Goal: Information Seeking & Learning: Check status

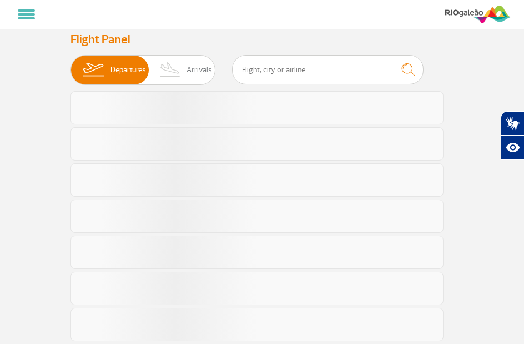
select select
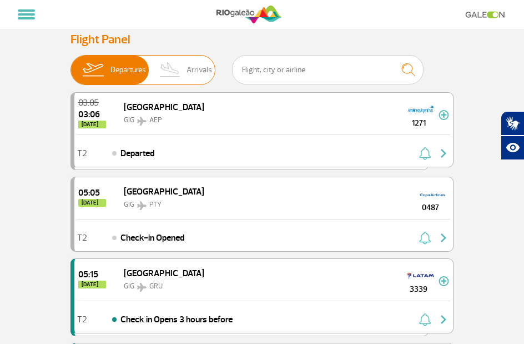
click at [203, 71] on span "Arrivals" at bounding box center [200, 70] width 26 height 29
click at [70, 64] on input "Departures Arrivals" at bounding box center [70, 64] width 0 height 0
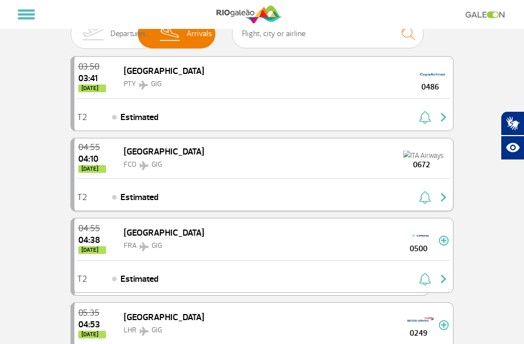
scroll to position [56, 0]
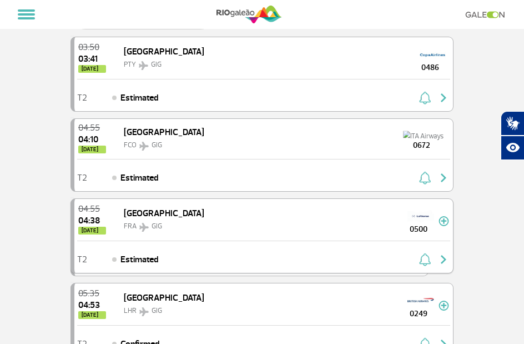
click at [225, 210] on div "04:55 04:38 today Frankfurt FRA GIG 0500" at bounding box center [263, 220] width 379 height 42
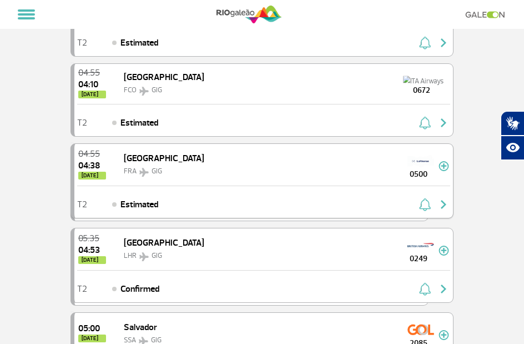
scroll to position [111, 0]
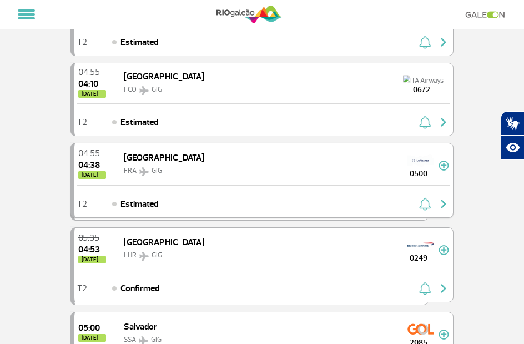
click at [155, 161] on span "[GEOGRAPHIC_DATA]" at bounding box center [164, 157] width 80 height 11
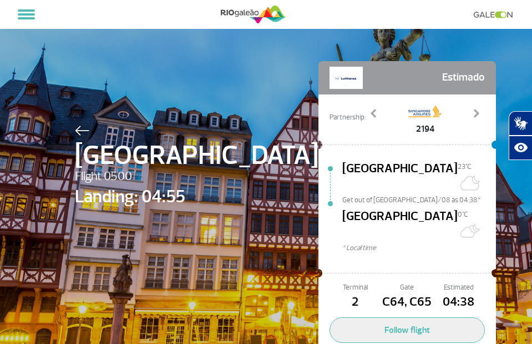
scroll to position [44, 0]
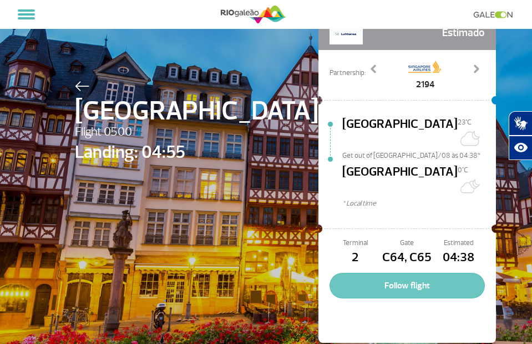
click at [338, 273] on button "Follow flight" at bounding box center [407, 286] width 155 height 26
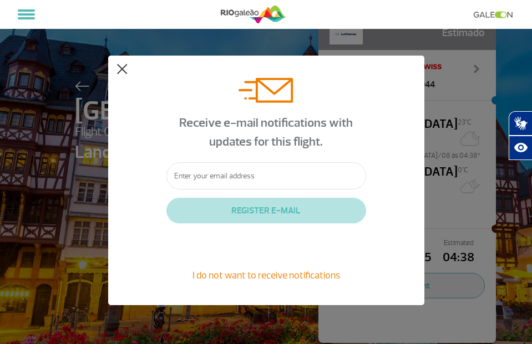
click at [124, 70] on button at bounding box center [122, 69] width 11 height 11
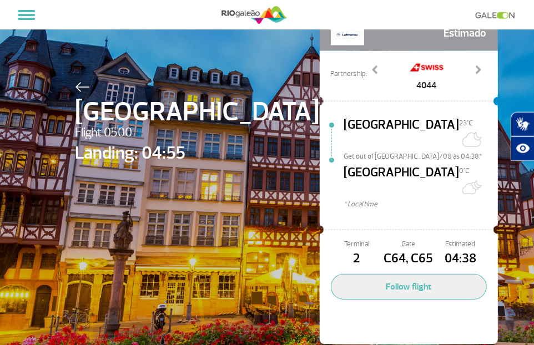
scroll to position [0, 0]
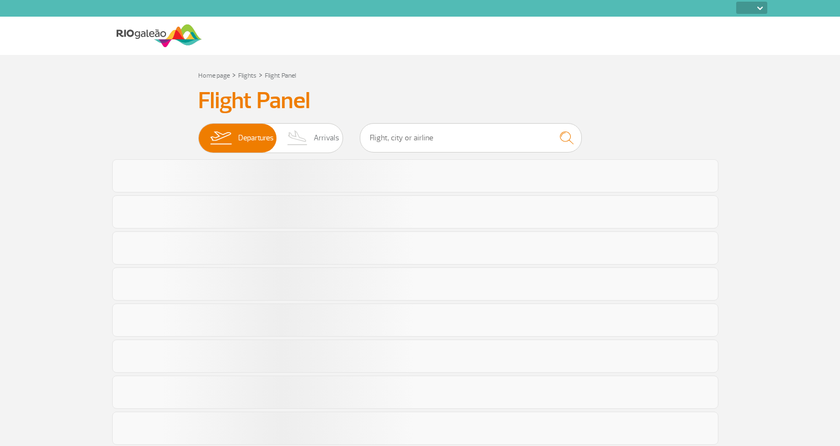
select select
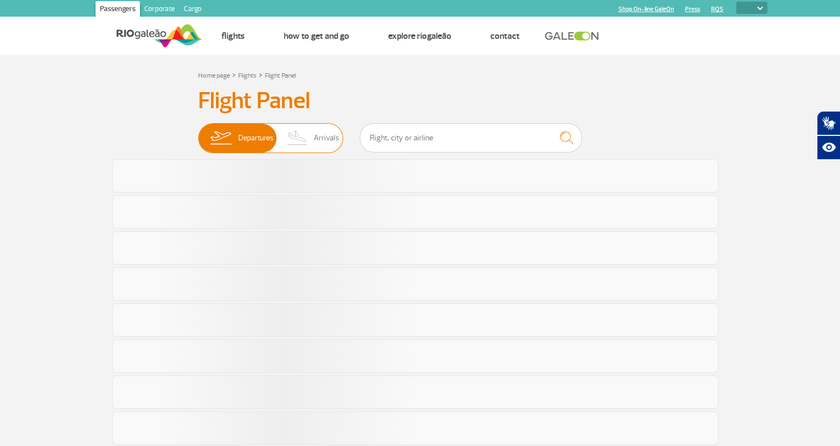
click at [321, 129] on span "Arrivals" at bounding box center [327, 138] width 26 height 29
click at [198, 133] on input "Departures Arrivals" at bounding box center [198, 133] width 0 height 0
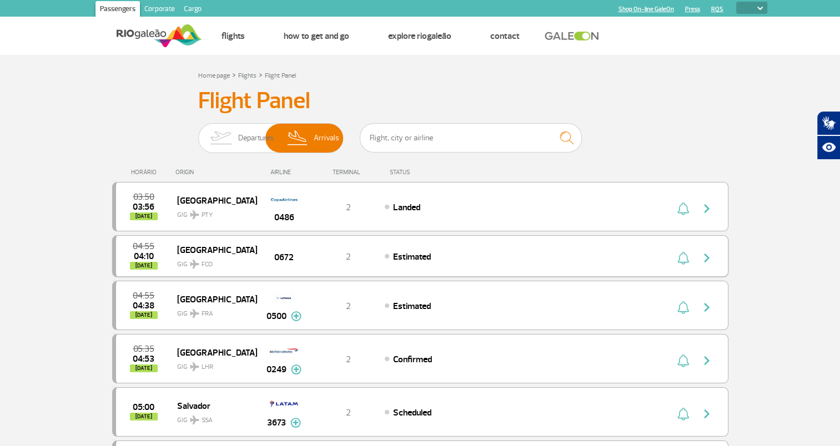
scroll to position [56, 0]
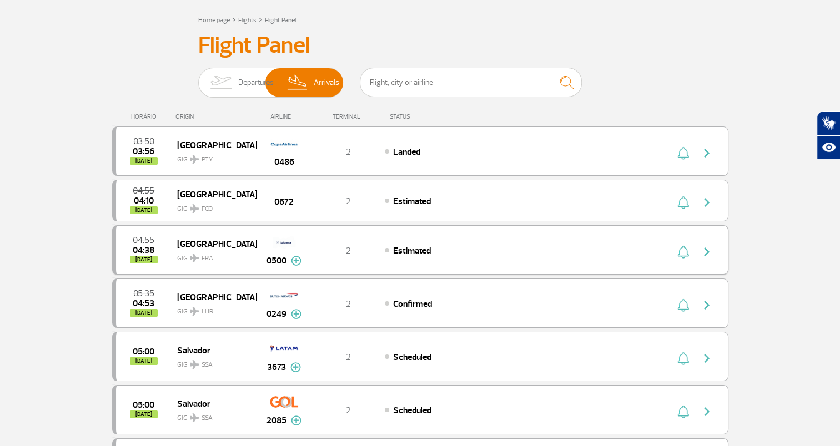
click at [703, 251] on img "button" at bounding box center [706, 251] width 13 height 13
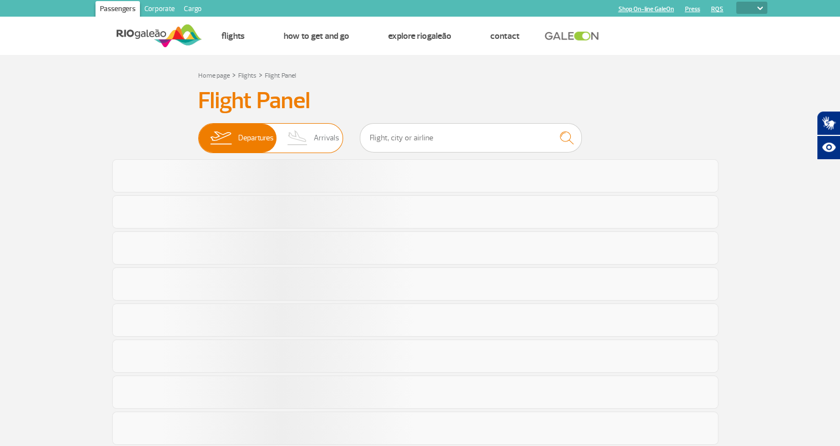
click at [314, 135] on img at bounding box center [297, 138] width 33 height 29
click at [198, 133] on input "Departures Arrivals" at bounding box center [198, 133] width 0 height 0
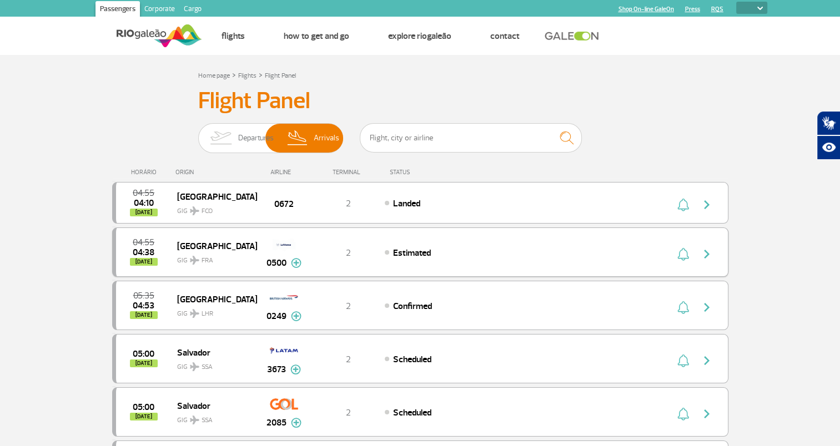
click at [190, 258] on img at bounding box center [194, 260] width 9 height 9
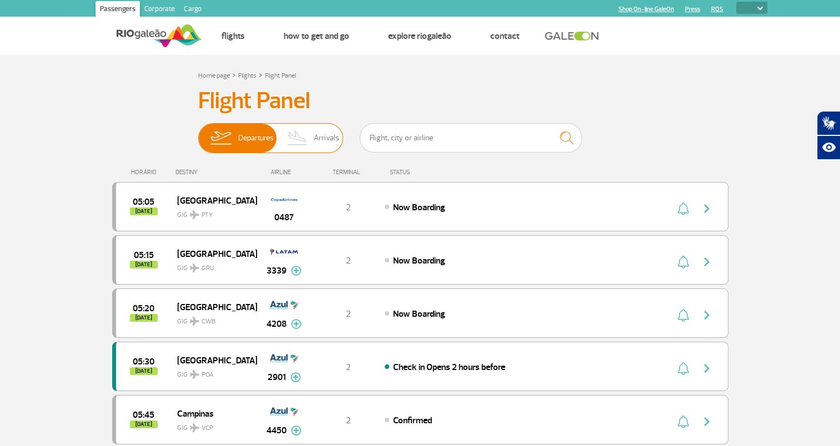
click at [328, 135] on span "Arrivals" at bounding box center [327, 138] width 26 height 29
click at [198, 133] on input "Departures Arrivals" at bounding box center [198, 133] width 0 height 0
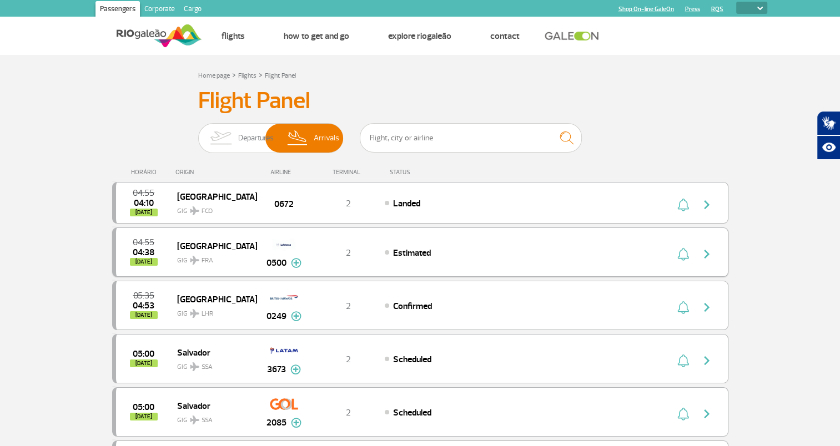
click at [298, 258] on img at bounding box center [296, 263] width 11 height 10
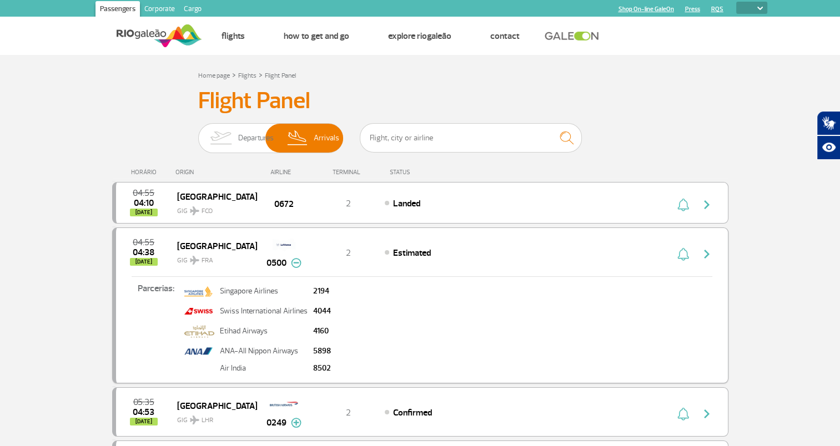
click at [298, 259] on img at bounding box center [296, 263] width 11 height 10
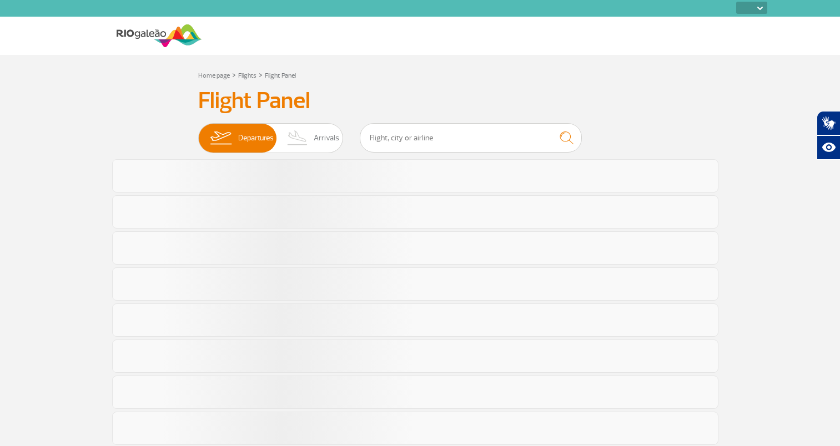
select select
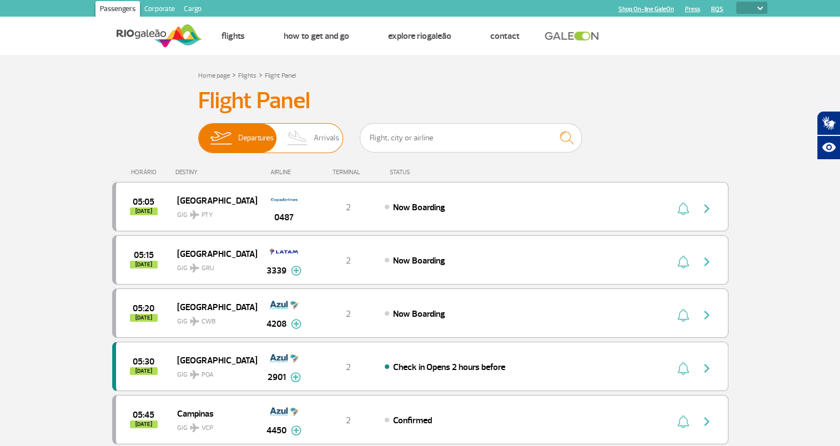
click at [298, 134] on img at bounding box center [297, 138] width 33 height 29
click at [198, 133] on input "Departures Arrivals" at bounding box center [198, 133] width 0 height 0
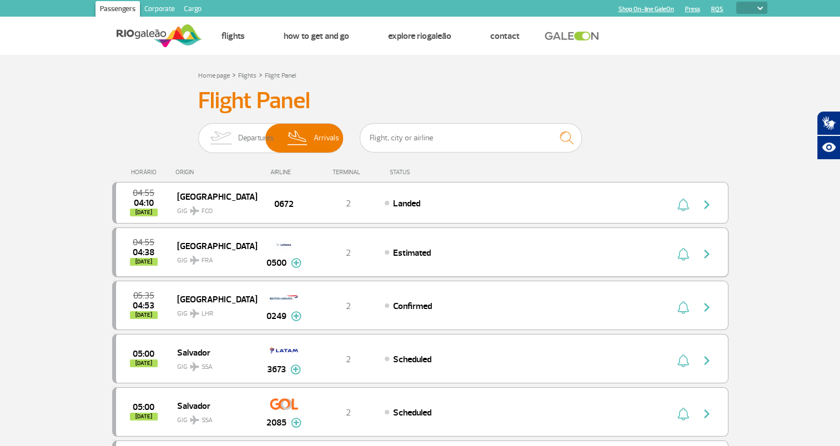
click at [365, 273] on div "04:55 04:38 today Frankfurt GIG FRA 0500 2 Estimated Parcerias: Singapore Airli…" at bounding box center [420, 252] width 616 height 49
click at [375, 259] on div "04:55 04:38 today Frankfurt GIG FRA 0500 2 Estimated Parcerias: Singapore Airli…" at bounding box center [420, 252] width 616 height 49
click at [449, 249] on div "Estimated" at bounding box center [507, 252] width 245 height 12
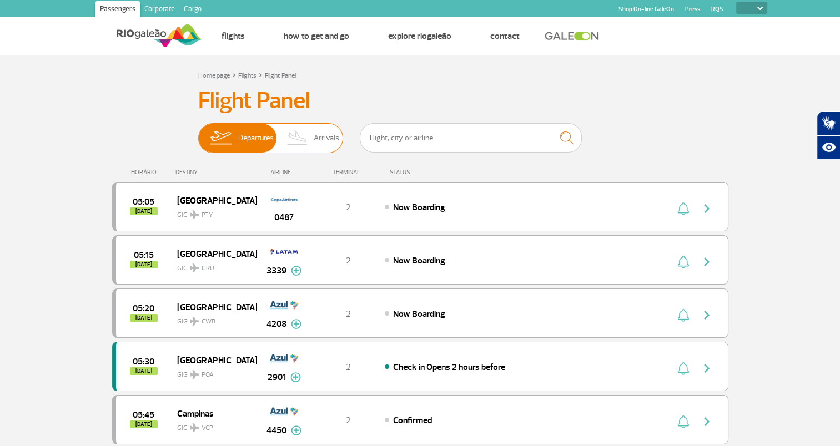
click at [315, 136] on span "Arrivals" at bounding box center [327, 138] width 26 height 29
click at [198, 133] on input "Departures Arrivals" at bounding box center [198, 133] width 0 height 0
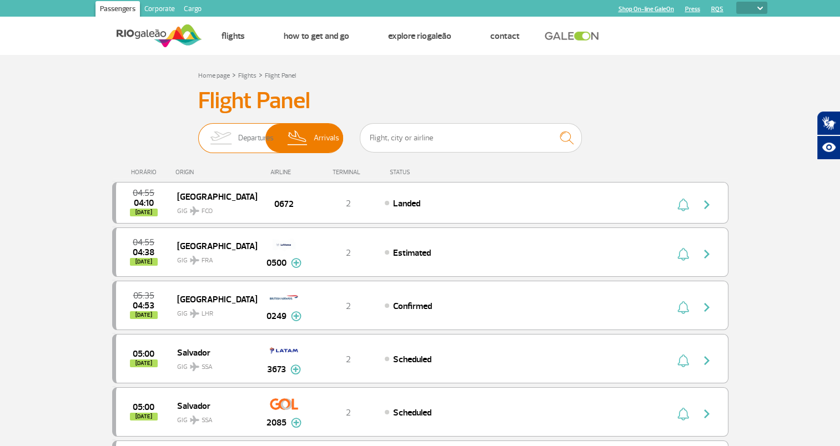
click at [246, 140] on span "Departures" at bounding box center [256, 138] width 36 height 29
click at [198, 133] on input "Departures Arrivals" at bounding box center [198, 133] width 0 height 0
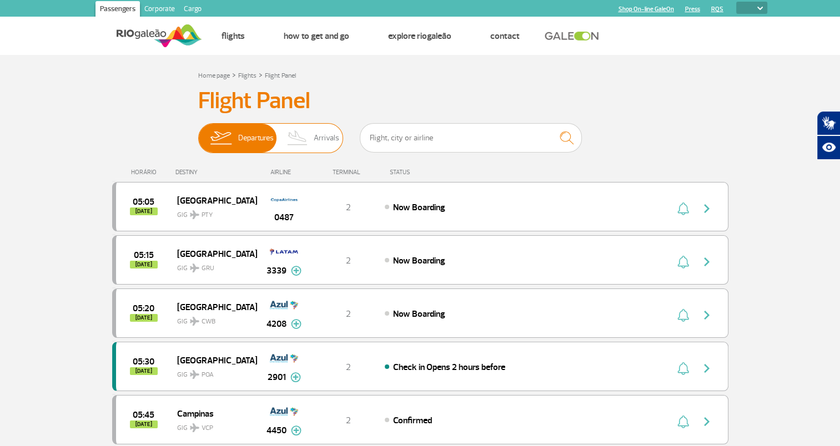
click at [298, 140] on img at bounding box center [297, 138] width 33 height 29
click at [198, 133] on input "Departures Arrivals" at bounding box center [198, 133] width 0 height 0
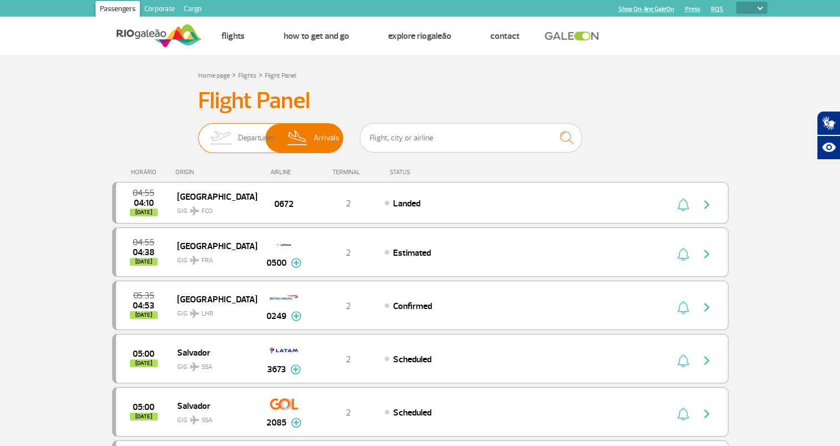
click at [219, 137] on img at bounding box center [220, 138] width 35 height 29
click at [198, 133] on input "Departures Arrivals" at bounding box center [198, 133] width 0 height 0
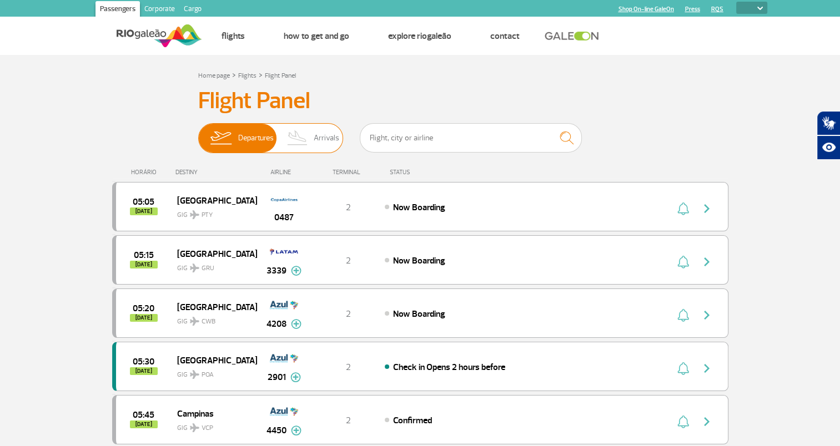
click at [312, 135] on img at bounding box center [297, 138] width 33 height 29
click at [198, 133] on input "Departures Arrivals" at bounding box center [198, 133] width 0 height 0
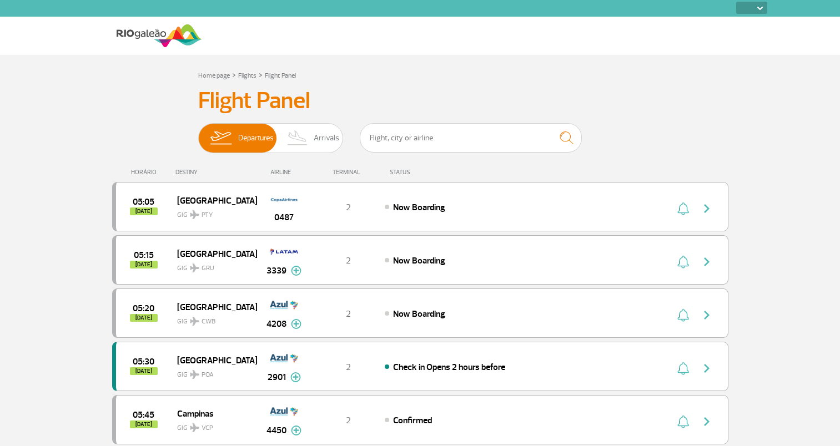
select select
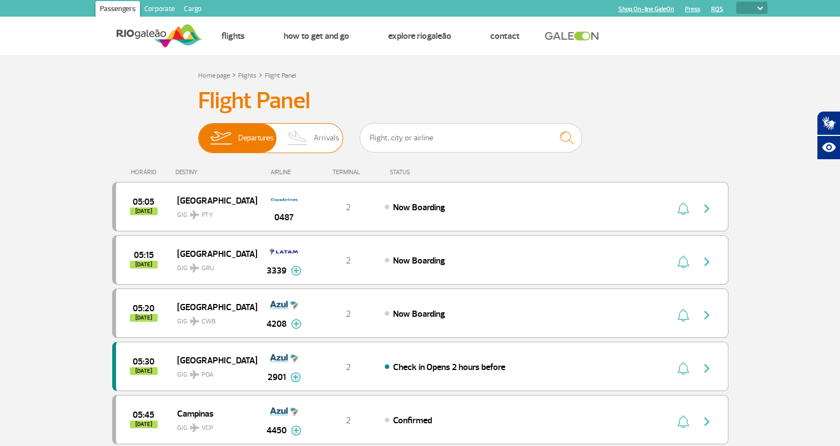
click at [312, 133] on img at bounding box center [297, 138] width 33 height 29
click at [198, 133] on input "Departures Arrivals" at bounding box center [198, 133] width 0 height 0
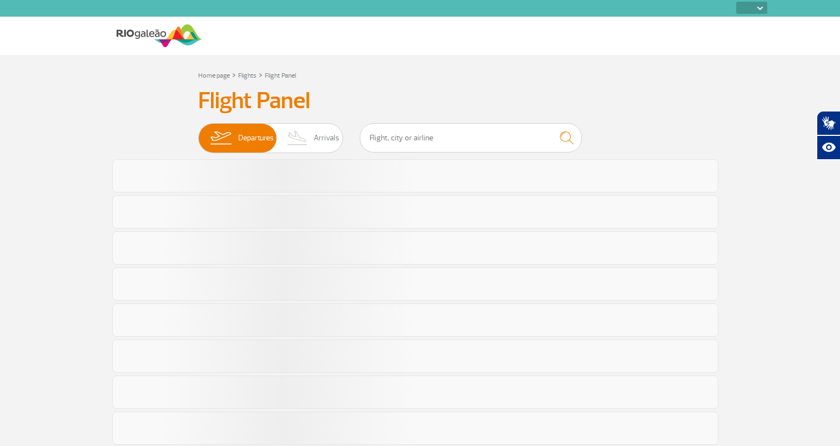
select select
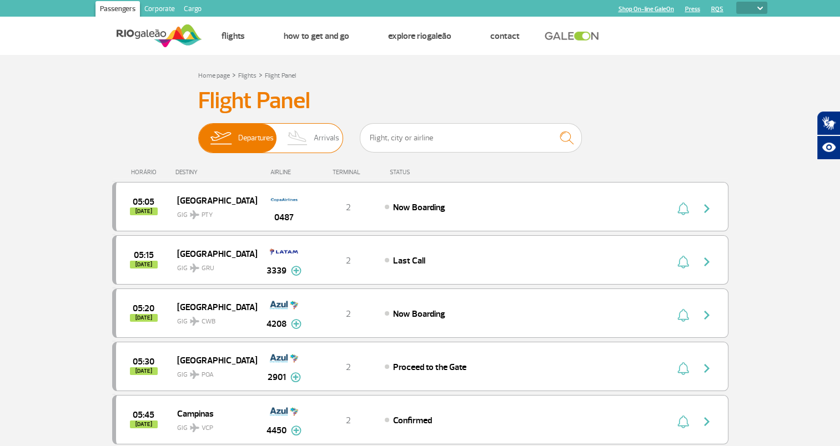
click at [300, 132] on img at bounding box center [297, 138] width 33 height 29
click at [198, 133] on input "Departures Arrivals" at bounding box center [198, 133] width 0 height 0
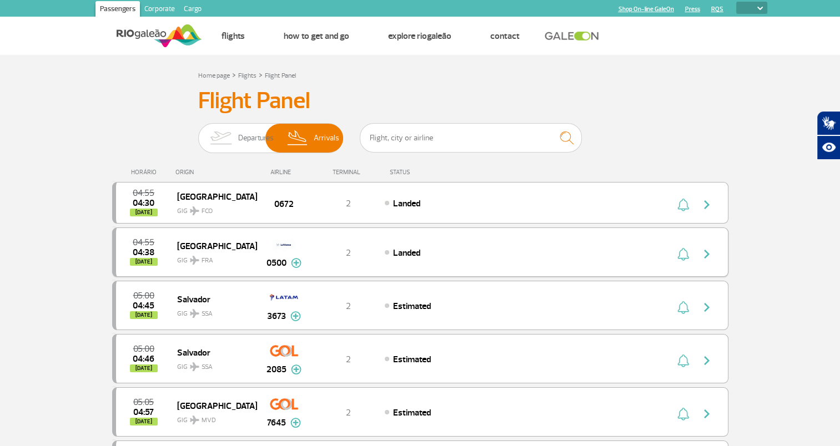
click at [217, 256] on span "GIG FRA" at bounding box center [212, 258] width 71 height 16
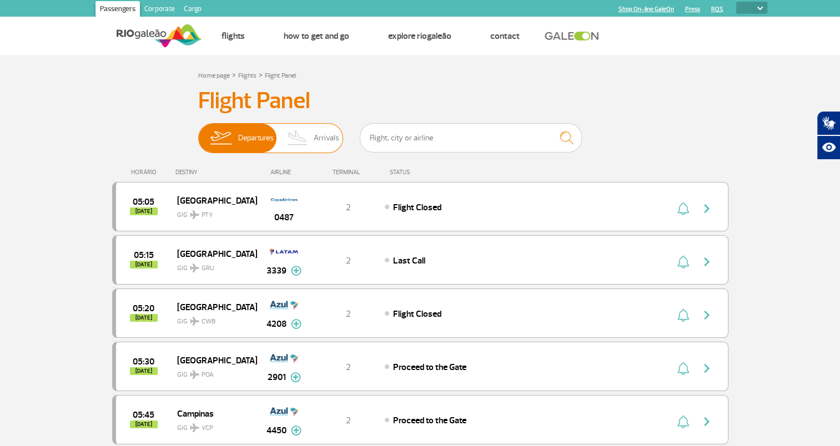
click at [314, 139] on img at bounding box center [297, 138] width 33 height 29
click at [198, 133] on input "Departures Arrivals" at bounding box center [198, 133] width 0 height 0
